Goal: Task Accomplishment & Management: Use online tool/utility

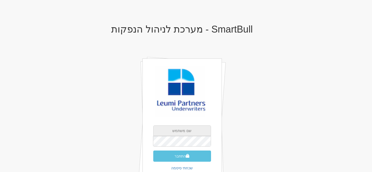
click at [187, 131] on input "text" at bounding box center [182, 131] width 58 height 11
type input "[EMAIL_ADDRESS][DOMAIN_NAME]"
drag, startPoint x: 207, startPoint y: 131, endPoint x: 120, endPoint y: 118, distance: 88.3
click at [120, 118] on div "SmartBull - מערכת לניהול הנפקות shoshin@leumipartners.com התחבר שכחתי סיסמה" at bounding box center [182, 111] width 310 height 184
click at [188, 131] on input "text" at bounding box center [182, 131] width 58 height 11
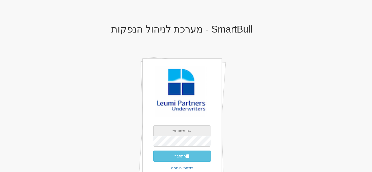
type input "[EMAIL_ADDRESS][DOMAIN_NAME]"
click at [153, 151] on button "התחבר" at bounding box center [182, 156] width 58 height 11
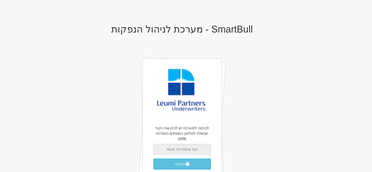
click at [192, 144] on input "text" at bounding box center [182, 149] width 58 height 11
type input "091441"
click at [153, 159] on button "התחבר" at bounding box center [182, 164] width 58 height 11
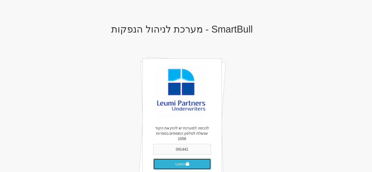
click at [183, 159] on button "התחבר" at bounding box center [182, 164] width 58 height 11
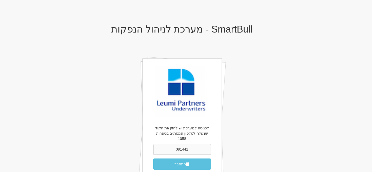
drag, startPoint x: 191, startPoint y: 144, endPoint x: 110, endPoint y: 139, distance: 80.9
click at [110, 139] on div "SmartBull - מערכת לניהול הנפקות לכניסה למערכת יש להזין את הקוד שנשלח לטלפון המס…" at bounding box center [182, 112] width 310 height 187
type input "723137"
click at [153, 159] on button "התחבר" at bounding box center [182, 164] width 58 height 11
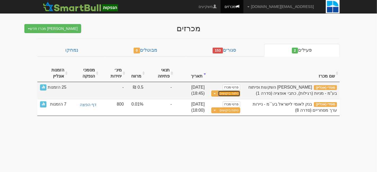
click at [232, 93] on link "ניתוח ביקושים" at bounding box center [229, 94] width 22 height 6
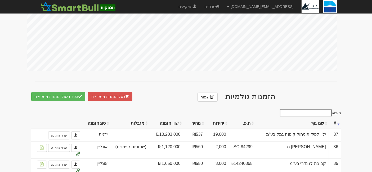
scroll to position [265, 0]
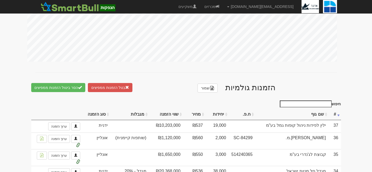
click at [222, 118] on th "יחידות" at bounding box center [217, 115] width 23 height 12
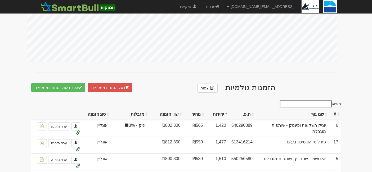
click at [222, 118] on th "יחידות" at bounding box center [217, 115] width 23 height 12
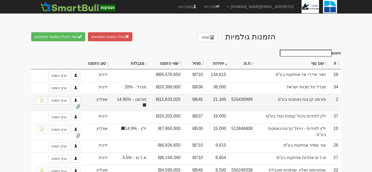
scroll to position [324, 0]
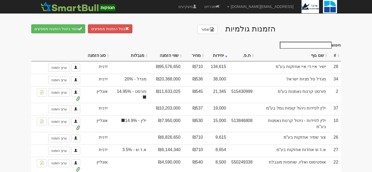
click at [198, 56] on th "מחיר" at bounding box center [194, 56] width 23 height 12
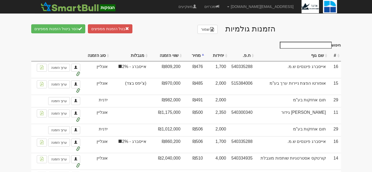
click at [198, 56] on th "מחיר" at bounding box center [194, 56] width 23 height 12
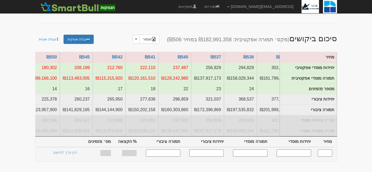
scroll to position [42, 0]
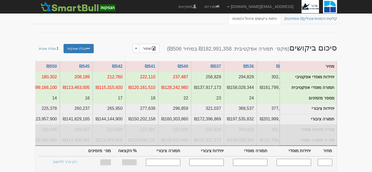
drag, startPoint x: 338, startPoint y: 39, endPoint x: 308, endPoint y: 46, distance: 31.5
click at [308, 46] on div "סיכום ביקושים (מקס׳ תמורה אפקטיבית: ₪182,991,358 במחיר ₪506) שמור Toggle Dropdo…" at bounding box center [186, 47] width 310 height 18
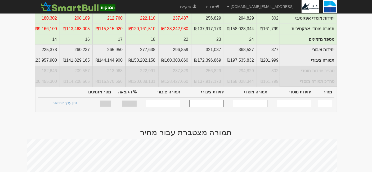
scroll to position [71, 0]
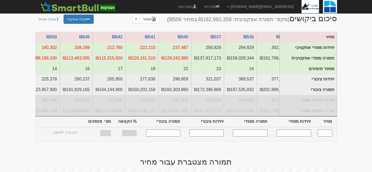
click at [331, 137] on input "text" at bounding box center [325, 133] width 15 height 7
type input "540"
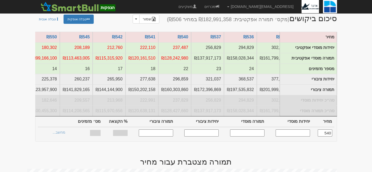
type input "237,487"
type input "128,242,980"
type input "296,859"
type input "160,303,860"
type input "100%"
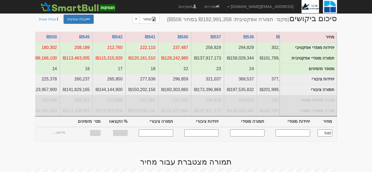
type input "22"
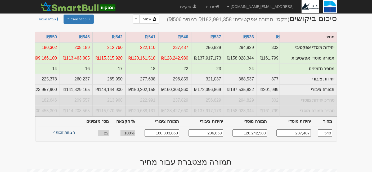
type input "540"
click at [64, 136] on link "הצעות זוכות >" at bounding box center [63, 133] width 29 height 7
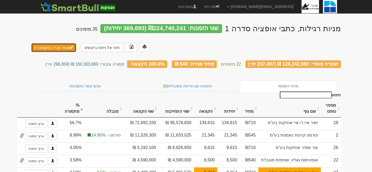
click at [63, 48] on button "סגור מכרז בהקצאה זו" at bounding box center [53, 47] width 45 height 9
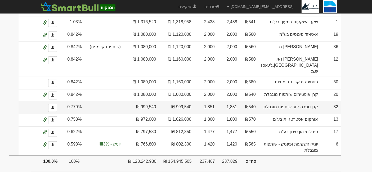
scroll to position [206, 0]
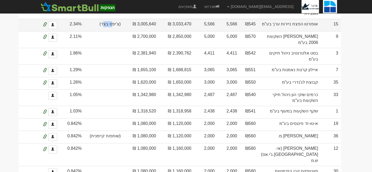
drag, startPoint x: 145, startPoint y: 34, endPoint x: 136, endPoint y: 44, distance: 13.1
click at [123, 31] on td "(צ'יפס בצד)" at bounding box center [103, 25] width 39 height 12
click at [121, 27] on span "(צ'יפס בצד)" at bounding box center [104, 24] width 34 height 6
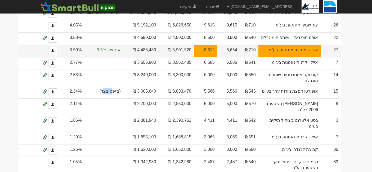
scroll to position [88, 0]
